Goal: Task Accomplishment & Management: Use online tool/utility

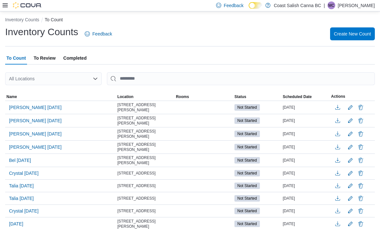
scroll to position [3, 0]
click at [20, 160] on span "Bel [DATE]" at bounding box center [20, 160] width 22 height 6
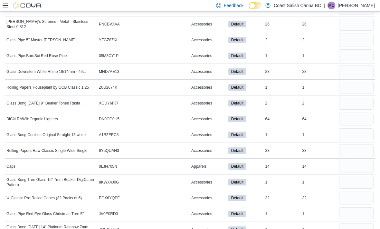
scroll to position [514, 0]
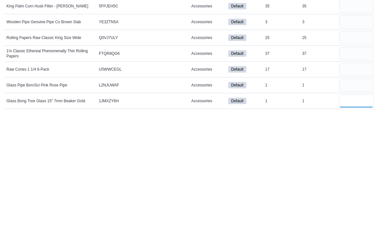
scroll to position [536, 0]
type input "*"
click at [366, 193] on input "number" at bounding box center [356, 199] width 34 height 13
type input "*"
click at [351, 178] on input "number" at bounding box center [356, 184] width 34 height 13
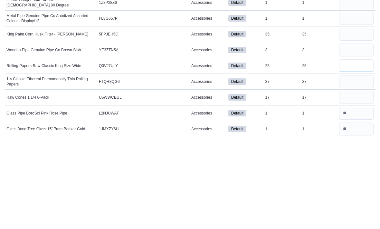
click at [353, 146] on input "number" at bounding box center [356, 152] width 34 height 13
click at [364, 130] on input "number" at bounding box center [356, 136] width 34 height 13
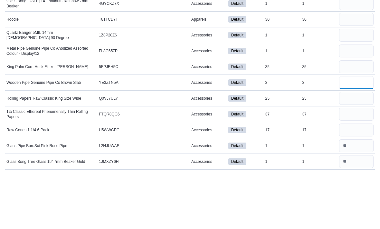
type input "*"
click at [352, 99] on input "number" at bounding box center [356, 105] width 34 height 13
type input "*"
click at [354, 83] on input "number" at bounding box center [356, 89] width 34 height 13
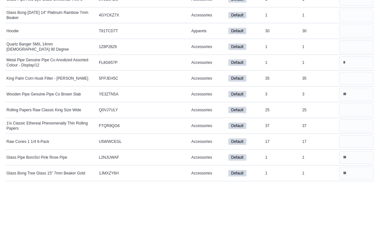
click at [334, 133] on div "3" at bounding box center [319, 137] width 37 height 8
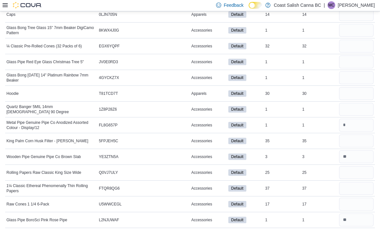
click at [334, 116] on td "Real Time Stock 1" at bounding box center [319, 110] width 37 height 16
click at [354, 109] on input "number" at bounding box center [356, 109] width 34 height 13
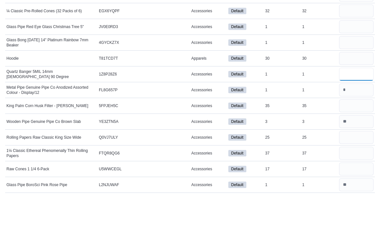
type input "*"
click at [351, 87] on input "number" at bounding box center [356, 93] width 34 height 13
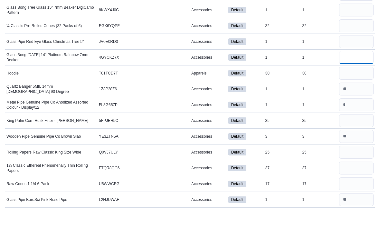
click at [358, 72] on input "number" at bounding box center [356, 78] width 34 height 13
type input "*"
click at [359, 56] on input "number" at bounding box center [356, 62] width 34 height 13
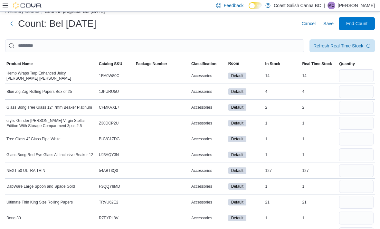
scroll to position [0, 0]
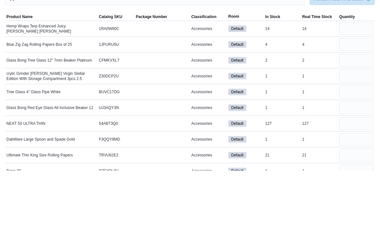
type input "*"
click at [353, 112] on input "number" at bounding box center [356, 118] width 34 height 13
type input "*"
click at [354, 128] on input "number" at bounding box center [356, 134] width 34 height 13
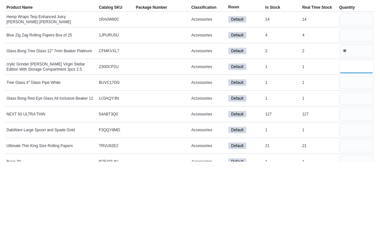
type input "*"
click at [352, 144] on input "number" at bounding box center [356, 150] width 34 height 13
type input "*"
click at [339, 160] on input "number" at bounding box center [356, 166] width 34 height 13
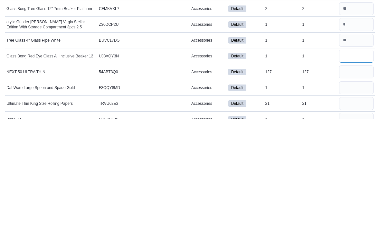
type input "*"
click at [359, 175] on input "number" at bounding box center [356, 181] width 34 height 13
click at [353, 191] on input "number" at bounding box center [356, 197] width 34 height 13
type input "*"
click at [354, 207] on input "number" at bounding box center [356, 213] width 34 height 13
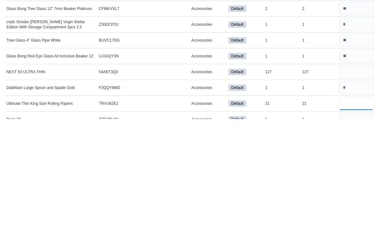
scroll to position [21, 0]
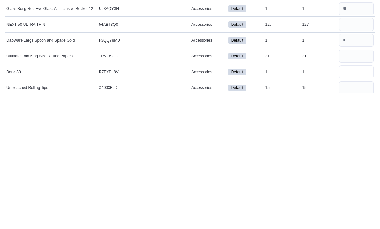
click at [360, 201] on input "number" at bounding box center [356, 207] width 34 height 13
type input "*"
click at [361, 217] on input "number" at bounding box center [356, 223] width 34 height 13
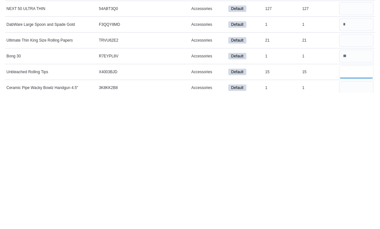
scroll to position [37, 0]
click at [360, 217] on input "number" at bounding box center [356, 223] width 34 height 13
type input "*"
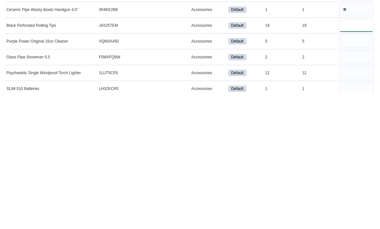
scroll to position [117, 0]
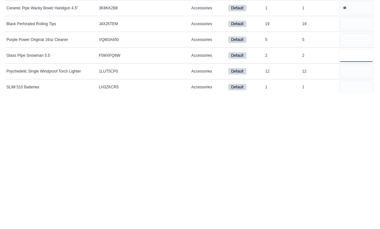
click at [360, 185] on input "number" at bounding box center [356, 191] width 34 height 13
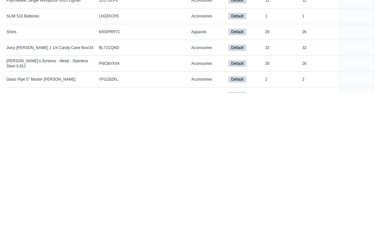
scroll to position [189, 0]
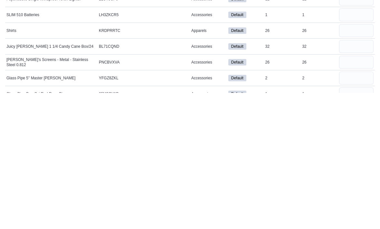
type input "*"
click at [358, 208] on input "number" at bounding box center [356, 214] width 34 height 13
type input "*"
click at [355, 223] on input "number" at bounding box center [356, 229] width 34 height 13
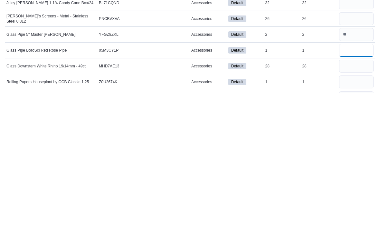
scroll to position [236, 0]
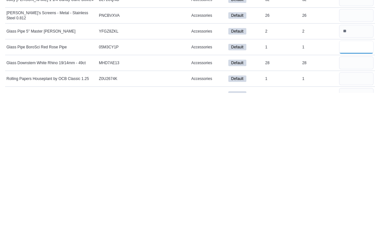
type input "*"
click at [353, 208] on input "number" at bounding box center [356, 214] width 34 height 13
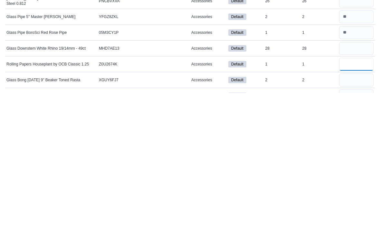
scroll to position [250, 0]
type input "*"
click at [347, 225] on input "number" at bounding box center [356, 231] width 34 height 13
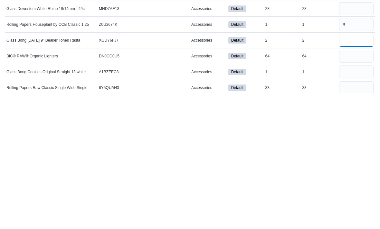
click at [355, 170] on input "number" at bounding box center [356, 176] width 34 height 13
type input "*"
click at [358, 201] on input "number" at bounding box center [356, 207] width 34 height 13
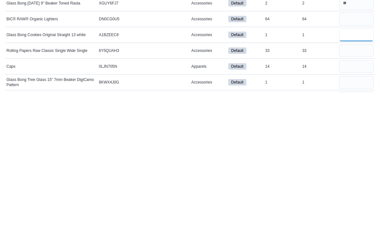
scroll to position [328, 0]
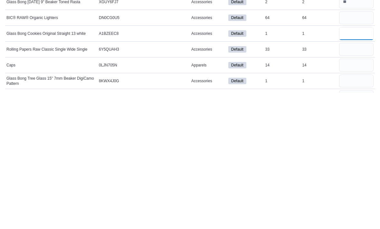
type input "*"
click at [353, 210] on input "number" at bounding box center [356, 216] width 34 height 13
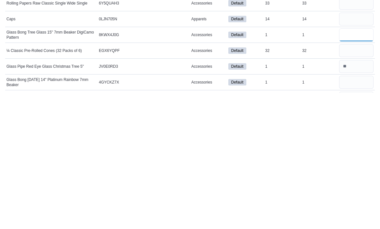
scroll to position [375, 0]
type input "*"
click at [353, 211] on input "number" at bounding box center [356, 217] width 34 height 13
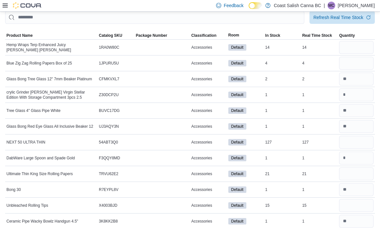
scroll to position [0, 0]
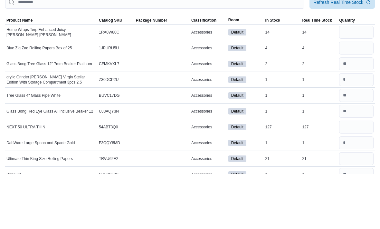
type input "*"
click at [359, 81] on input "number" at bounding box center [356, 87] width 34 height 13
click at [356, 81] on input "**" at bounding box center [356, 87] width 34 height 13
type input "**"
click at [353, 96] on input "number" at bounding box center [356, 102] width 34 height 13
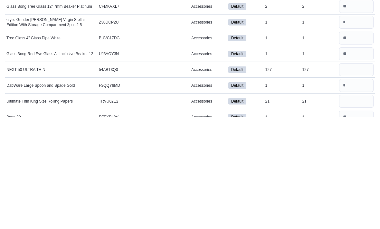
type input "*"
click at [354, 175] on input "number" at bounding box center [356, 181] width 34 height 13
type input "***"
click at [361, 207] on input "number" at bounding box center [356, 213] width 34 height 13
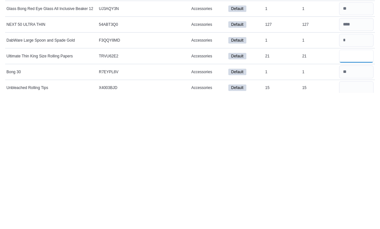
type input "**"
click at [356, 201] on input "number" at bounding box center [356, 207] width 34 height 13
click at [355, 217] on input "number" at bounding box center [356, 223] width 34 height 13
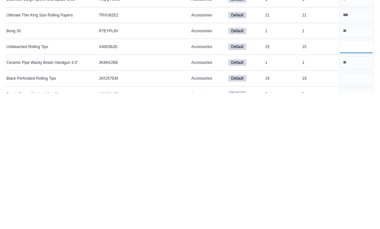
scroll to position [68, 0]
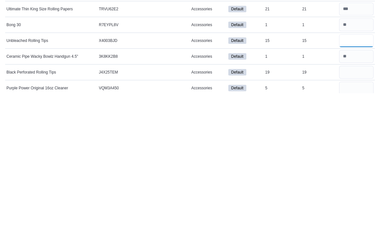
type input "**"
click at [360, 202] on input "number" at bounding box center [356, 208] width 34 height 13
type input "**"
click at [359, 218] on input "number" at bounding box center [356, 224] width 34 height 13
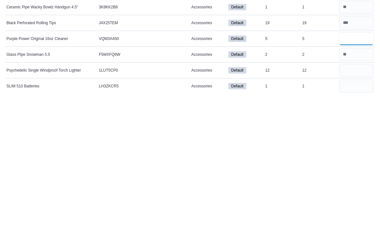
scroll to position [118, 0]
type input "*"
click at [358, 199] on input "number" at bounding box center [356, 205] width 34 height 13
click at [355, 199] on input "**" at bounding box center [356, 205] width 34 height 13
type input "**"
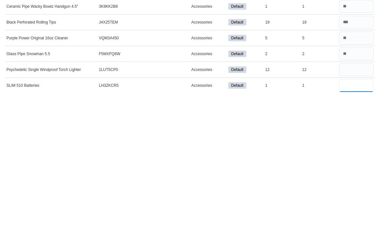
click at [365, 215] on input "number" at bounding box center [356, 221] width 34 height 13
type input "*"
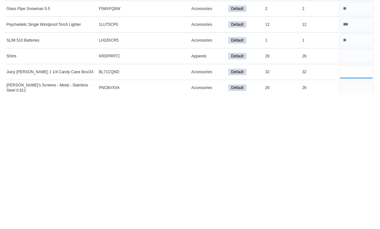
click at [359, 201] on input "number" at bounding box center [356, 207] width 34 height 13
type input "**"
click at [352, 217] on input "number" at bounding box center [356, 223] width 34 height 13
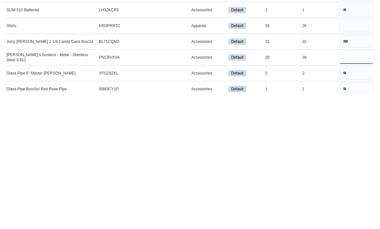
type input "**"
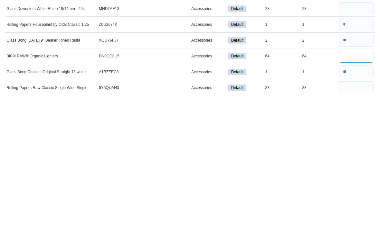
type input "**"
click at [366, 217] on input "number" at bounding box center [356, 223] width 34 height 13
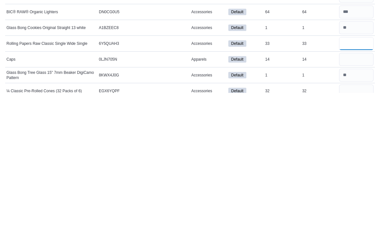
scroll to position [334, 0]
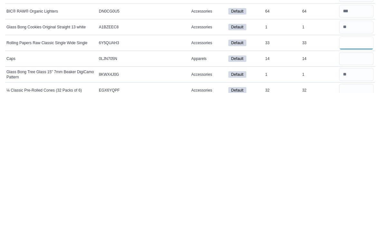
type input "**"
click at [361, 188] on input "number" at bounding box center [356, 194] width 34 height 13
type input "*"
click at [367, 220] on input "number" at bounding box center [356, 226] width 34 height 13
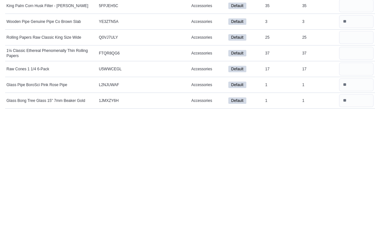
scroll to position [536, 0]
click at [361, 178] on input "number" at bounding box center [356, 184] width 34 height 13
type input "**"
click at [358, 162] on input "number" at bounding box center [356, 168] width 34 height 13
type input "**"
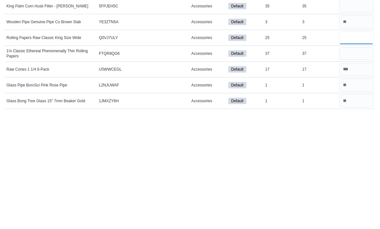
click at [354, 146] on input "number" at bounding box center [356, 152] width 34 height 13
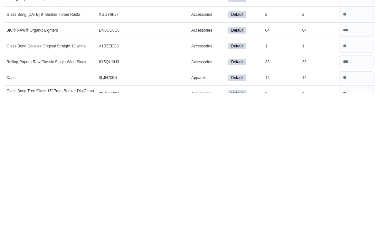
scroll to position [316, 0]
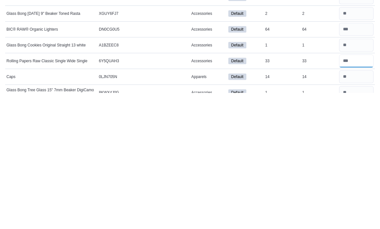
click at [362, 190] on input "number" at bounding box center [356, 196] width 34 height 13
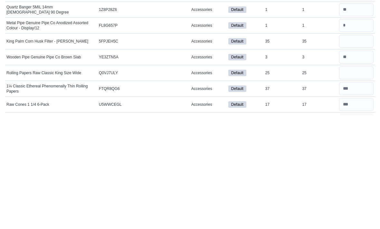
scroll to position [536, 0]
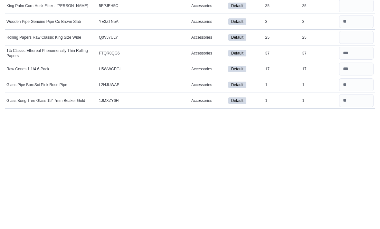
type input "*"
click at [354, 146] on input "number" at bounding box center [356, 152] width 34 height 13
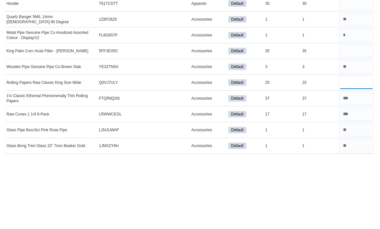
type input "**"
click at [358, 114] on input "number" at bounding box center [356, 120] width 34 height 13
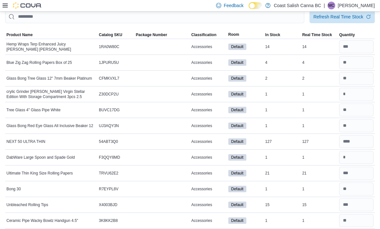
scroll to position [0, 0]
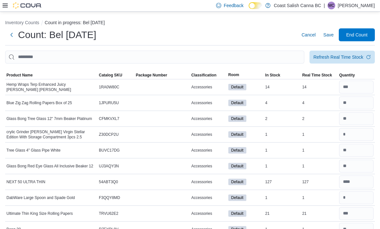
click at [341, 59] on div "Refresh Real Time Stock" at bounding box center [339, 57] width 50 height 6
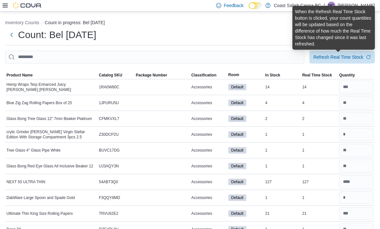
click at [364, 56] on span "Refresh Real Time Stock" at bounding box center [343, 57] width 58 height 13
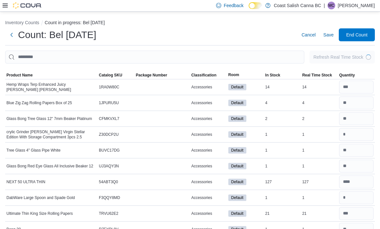
click at [363, 56] on div "Refresh Real Time Stock" at bounding box center [339, 57] width 50 height 6
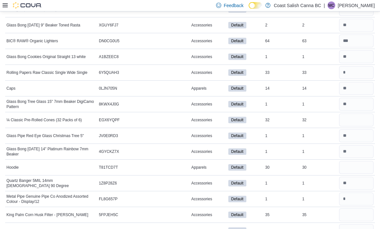
scroll to position [514, 0]
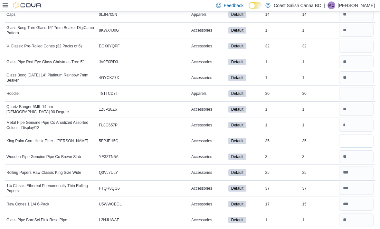
click at [364, 140] on input "number" at bounding box center [356, 141] width 34 height 13
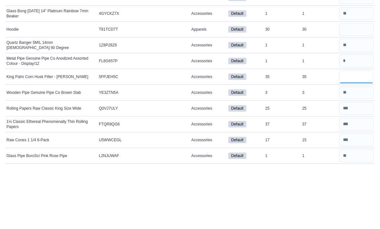
type input "**"
click at [366, 87] on input "number" at bounding box center [356, 93] width 34 height 13
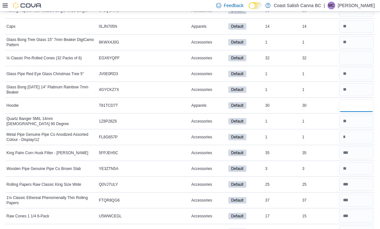
scroll to position [500, 0]
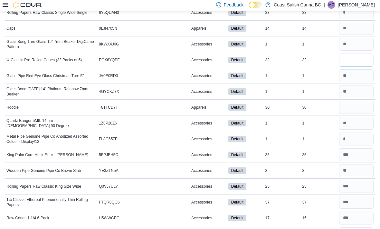
click at [358, 55] on input "number" at bounding box center [356, 60] width 34 height 13
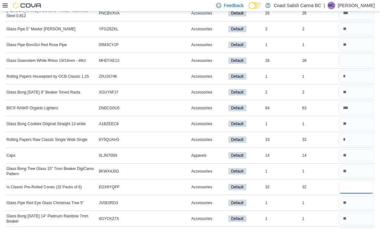
scroll to position [373, 0]
type input "*"
click at [361, 52] on input "number" at bounding box center [356, 45] width 34 height 13
click at [357, 59] on input "number" at bounding box center [356, 61] width 34 height 13
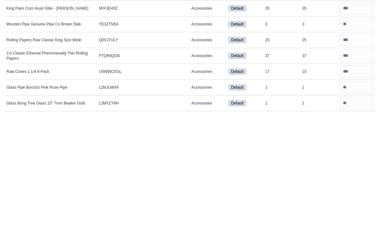
scroll to position [536, 0]
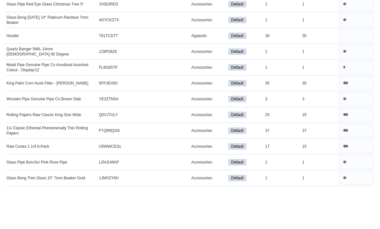
type input "**"
click at [359, 67] on input "number" at bounding box center [356, 73] width 34 height 13
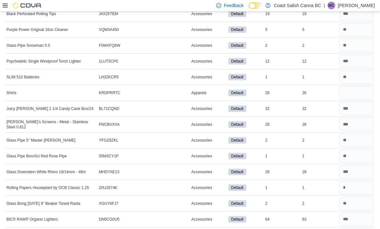
scroll to position [236, 0]
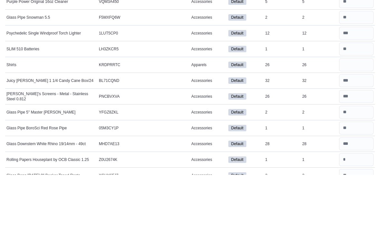
type input "**"
click at [373, 113] on input "number" at bounding box center [356, 119] width 34 height 13
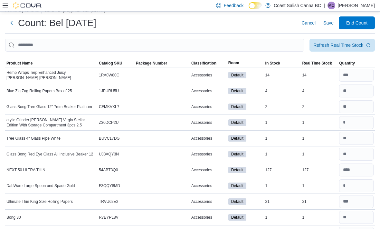
scroll to position [0, 0]
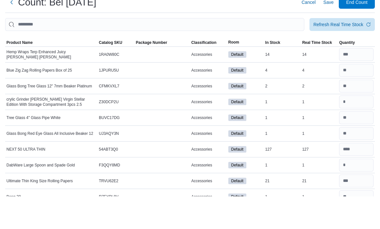
type input "**"
click at [360, 28] on span "End Count" at bounding box center [357, 34] width 28 height 13
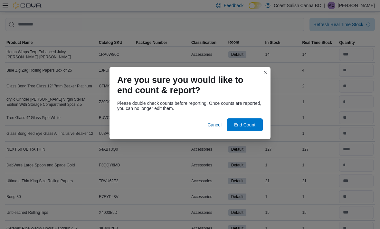
click at [244, 128] on span "End Count" at bounding box center [244, 124] width 21 height 6
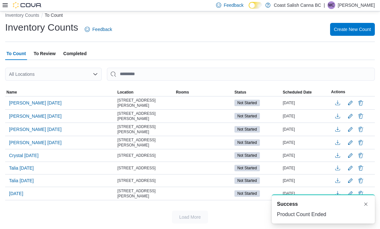
scroll to position [21, 0]
click at [49, 47] on span "To Review" at bounding box center [45, 53] width 22 height 13
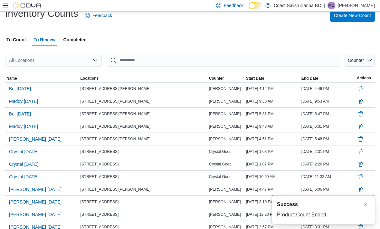
click at [21, 91] on span "Bel [DATE]" at bounding box center [20, 88] width 22 height 6
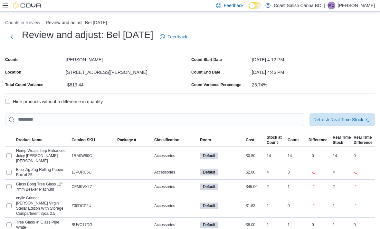
click at [10, 32] on button "Next" at bounding box center [11, 36] width 13 height 13
